Goal: Task Accomplishment & Management: Manage account settings

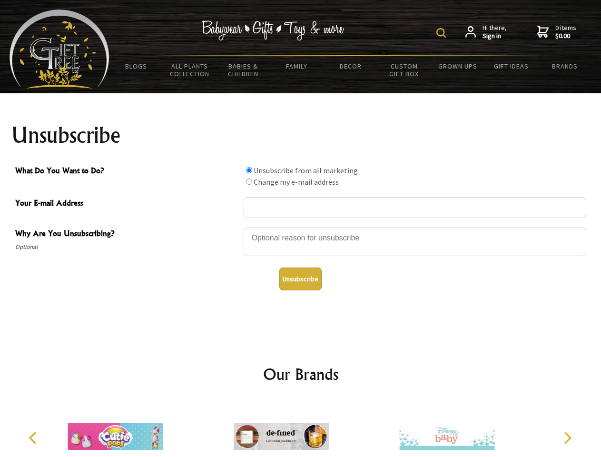
click at [443, 33] on img at bounding box center [441, 33] width 10 height 10
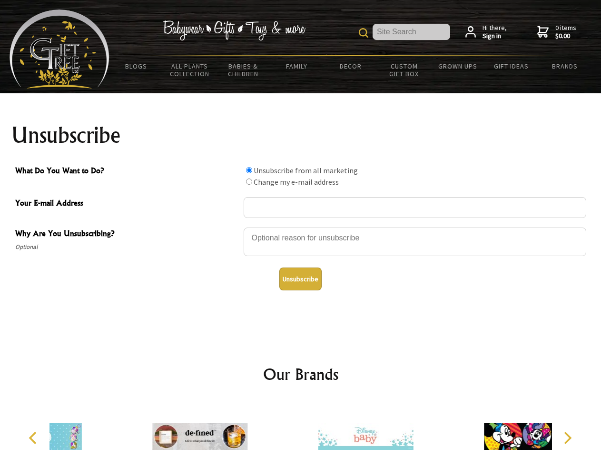
click at [301, 227] on div at bounding box center [415, 243] width 343 height 33
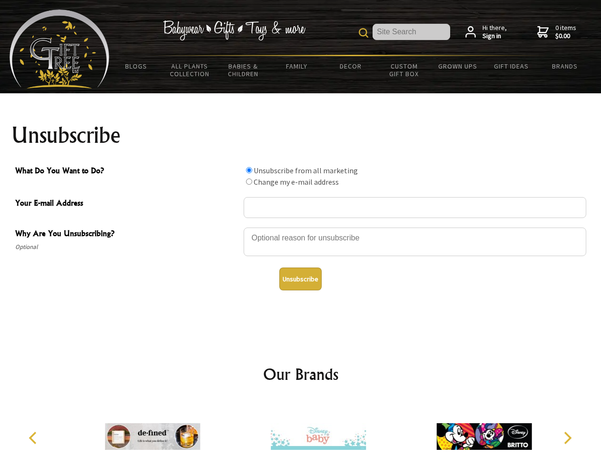
click at [249, 170] on input "What Do You Want to Do?" at bounding box center [249, 170] width 6 height 6
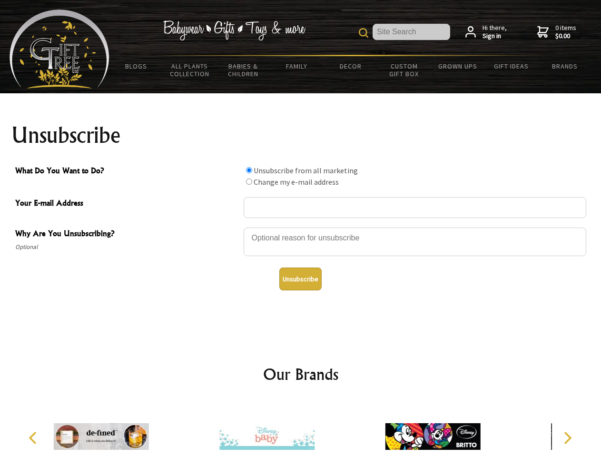
click at [249, 181] on input "What Do You Want to Do?" at bounding box center [249, 181] width 6 height 6
radio input "true"
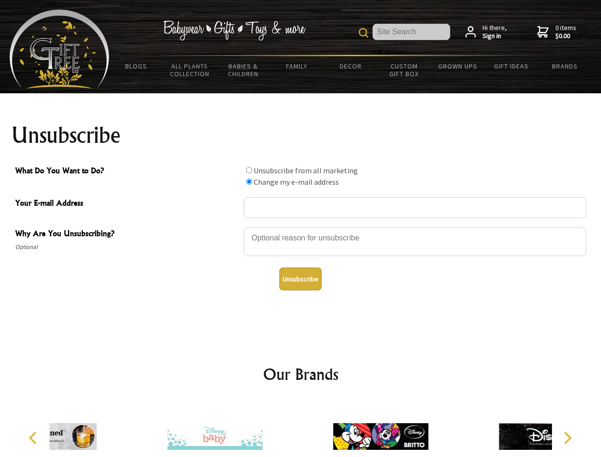
click at [300, 279] on button "Unsubscribe" at bounding box center [300, 278] width 42 height 23
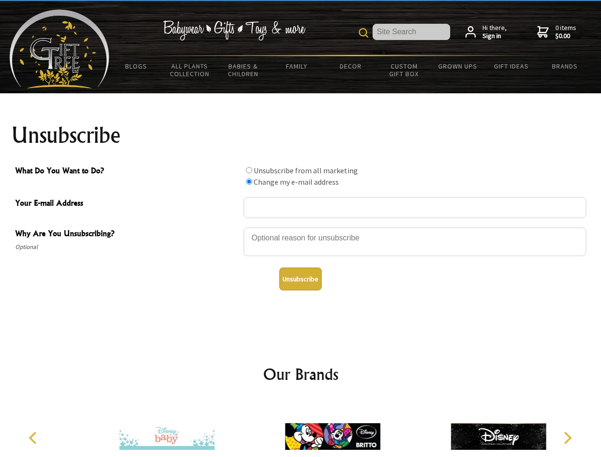
click at [34, 438] on icon "Previous" at bounding box center [34, 438] width 12 height 12
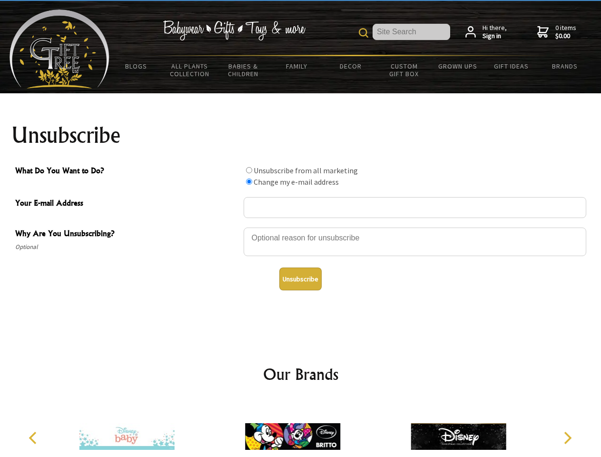
click at [567, 438] on icon "Next" at bounding box center [567, 438] width 12 height 12
